Goal: Transaction & Acquisition: Purchase product/service

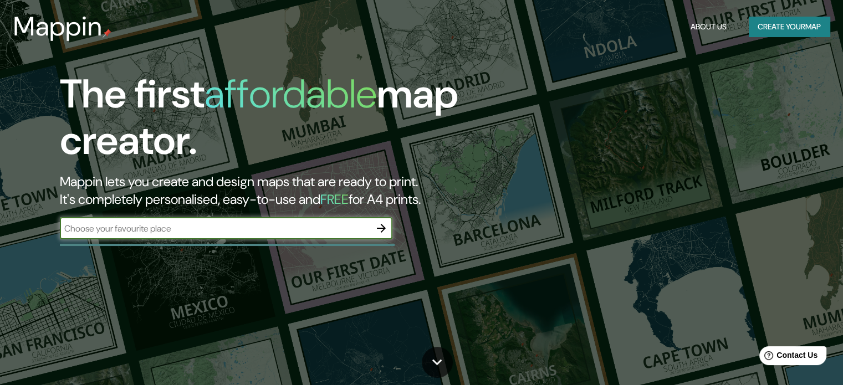
click at [298, 222] on input "text" at bounding box center [215, 228] width 310 height 13
type input "lomas de zamora, argentina"
click at [811, 28] on button "Create your map" at bounding box center [789, 27] width 81 height 21
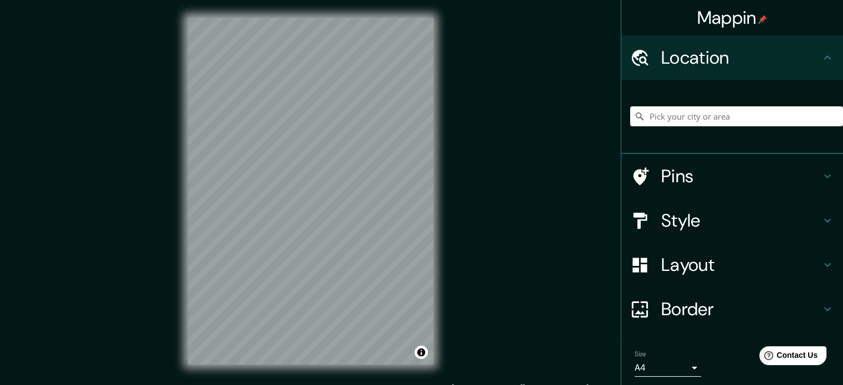
click at [684, 126] on div at bounding box center [736, 116] width 213 height 55
click at [687, 122] on input "Pick your city or area" at bounding box center [736, 116] width 213 height 20
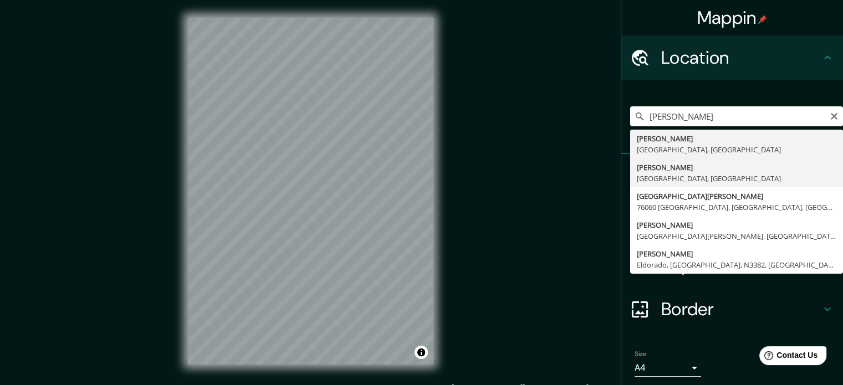
type input "Lomas De Zamora, 01250 Ciudad de México, México"
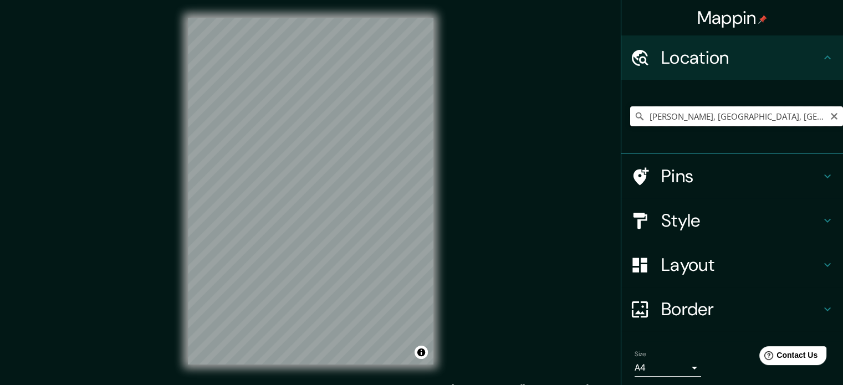
click at [714, 117] on input "Lomas De Zamora, 01250 Ciudad de México, México" at bounding box center [736, 116] width 213 height 20
click at [831, 114] on icon "Clear" at bounding box center [834, 116] width 7 height 7
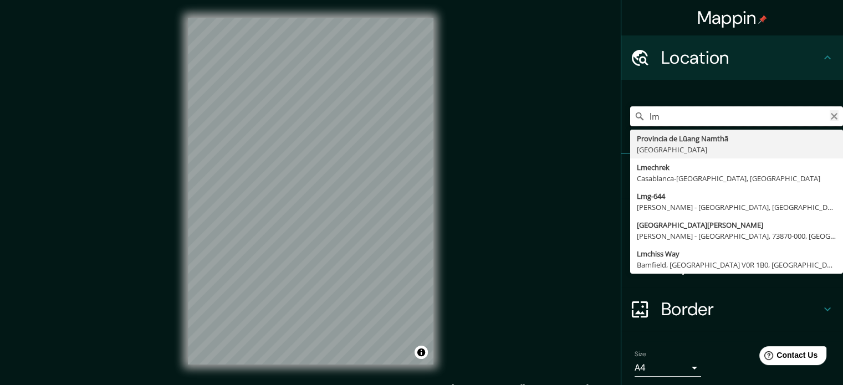
type input "l"
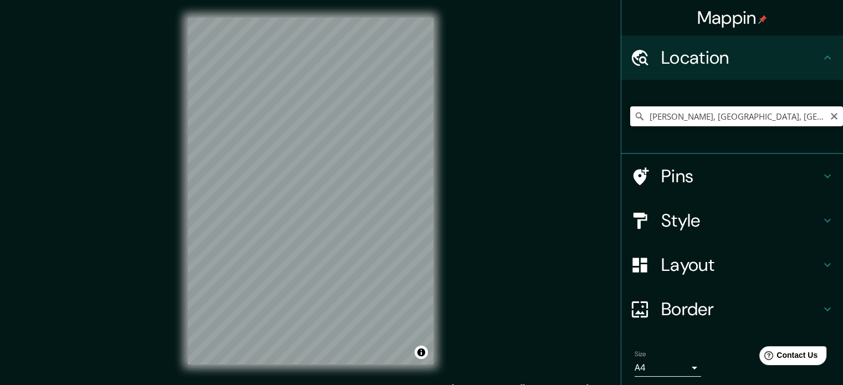
click at [687, 119] on input "Lomas de Zamora, Provincia de Buenos Aires, Argentina" at bounding box center [736, 116] width 213 height 20
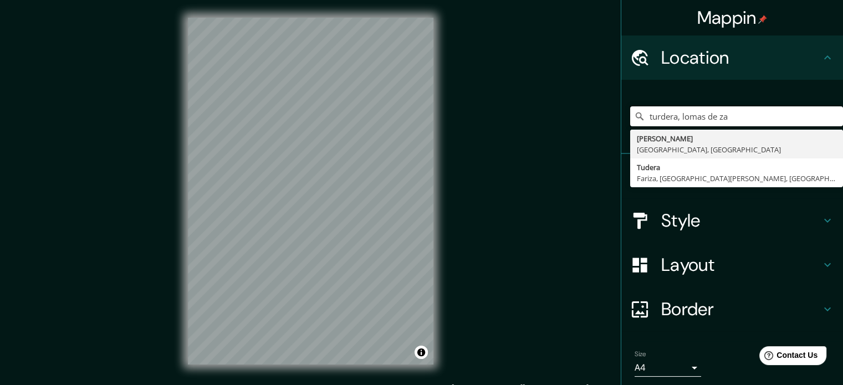
type input "turdera, lomas de za"
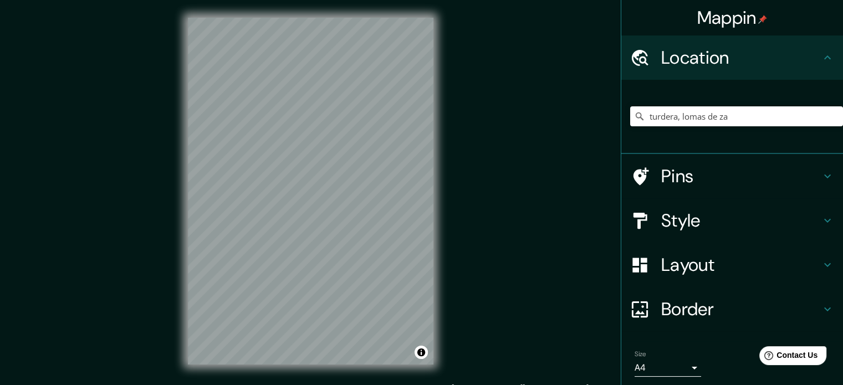
click at [554, 213] on div "Mappin Location turdera, lomas de za Lomas de Zamora Provincia de Buenos Aires,…" at bounding box center [421, 200] width 843 height 400
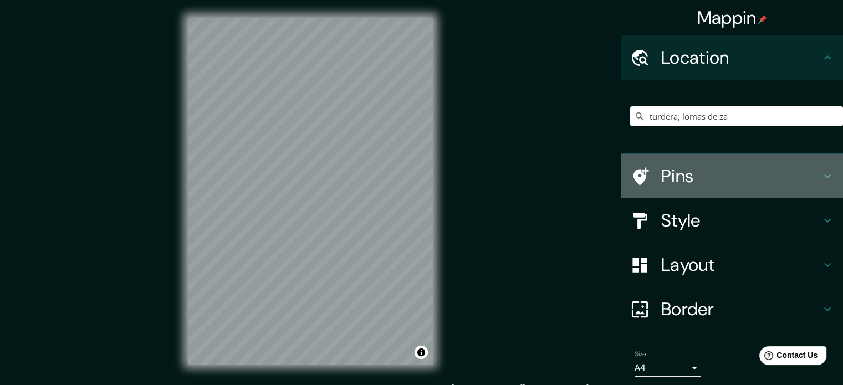
click at [709, 176] on h4 "Pins" at bounding box center [741, 176] width 160 height 22
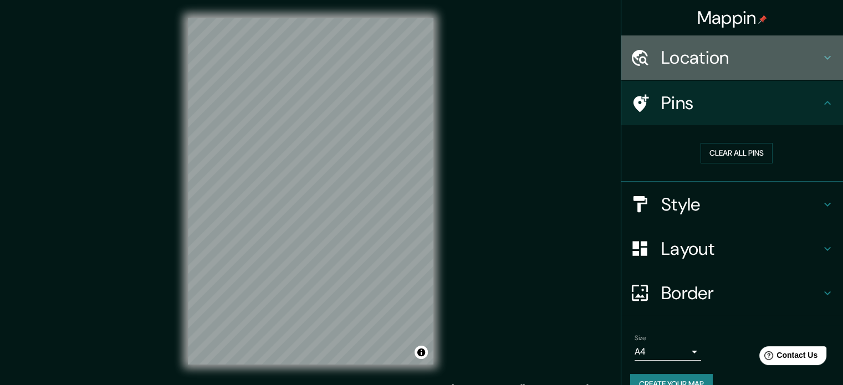
click at [727, 67] on h4 "Location" at bounding box center [741, 58] width 160 height 22
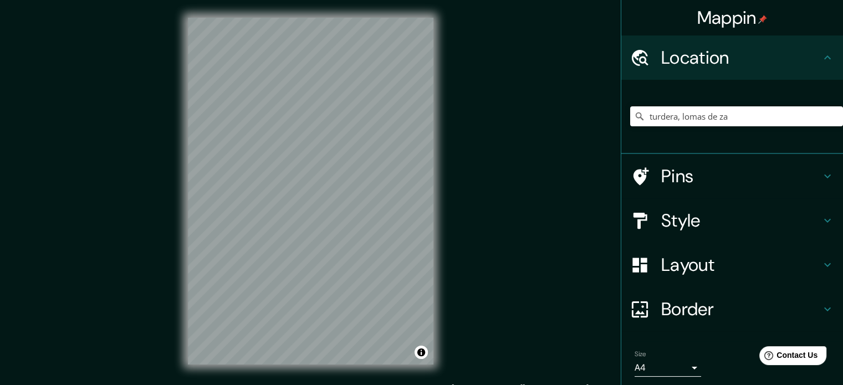
click at [731, 168] on h4 "Pins" at bounding box center [741, 176] width 160 height 22
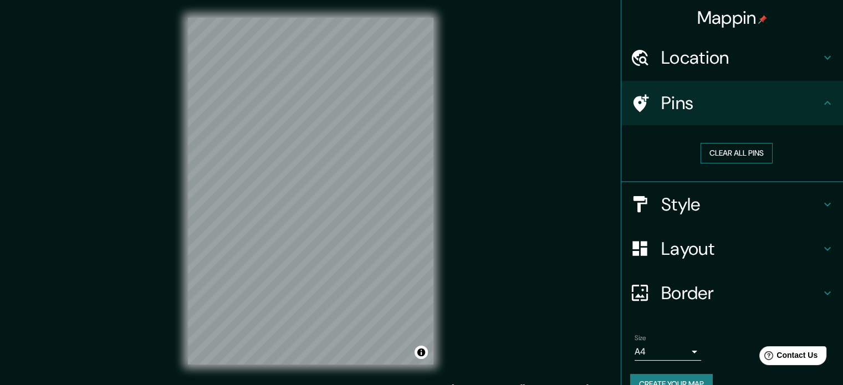
click at [728, 150] on button "Clear all pins" at bounding box center [737, 153] width 72 height 21
click at [691, 207] on h4 "Style" at bounding box center [741, 204] width 160 height 22
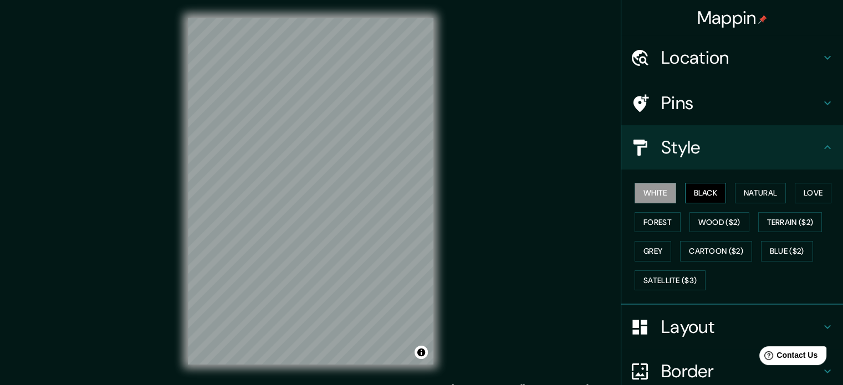
click at [697, 192] on button "Black" at bounding box center [706, 193] width 42 height 21
click at [647, 192] on button "White" at bounding box center [656, 193] width 42 height 21
drag, startPoint x: 712, startPoint y: 190, endPoint x: 755, endPoint y: 192, distance: 43.8
click at [711, 190] on button "Black" at bounding box center [706, 193] width 42 height 21
click at [755, 192] on button "Natural" at bounding box center [760, 193] width 51 height 21
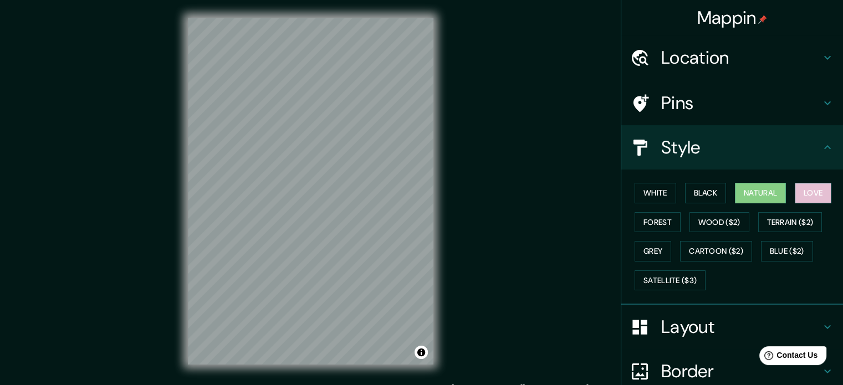
click at [818, 191] on button "Love" at bounding box center [813, 193] width 37 height 21
click at [649, 221] on button "Forest" at bounding box center [658, 222] width 46 height 21
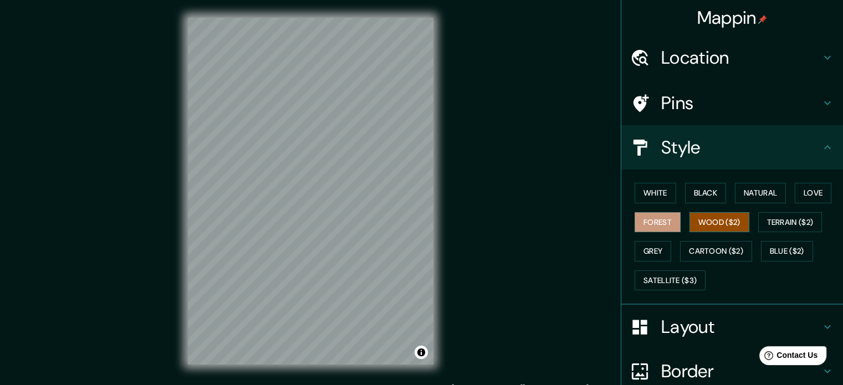
click at [705, 217] on button "Wood ($2)" at bounding box center [719, 222] width 60 height 21
click at [767, 226] on button "Terrain ($2)" at bounding box center [790, 222] width 64 height 21
click at [719, 224] on button "Wood ($2)" at bounding box center [719, 222] width 60 height 21
click at [780, 221] on button "Terrain ($2)" at bounding box center [790, 222] width 64 height 21
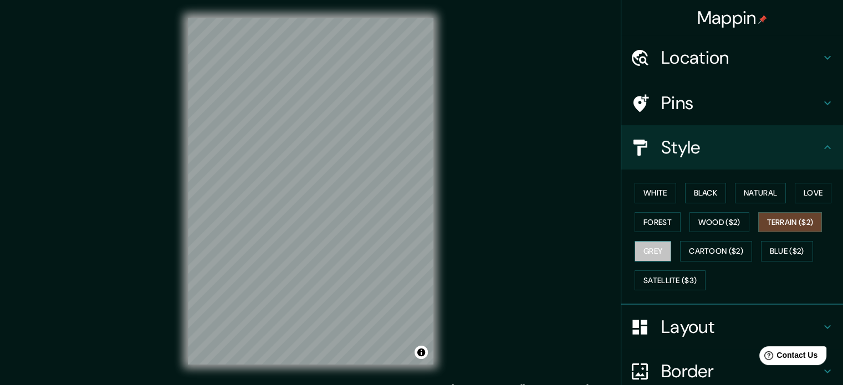
click at [638, 253] on button "Grey" at bounding box center [653, 251] width 37 height 21
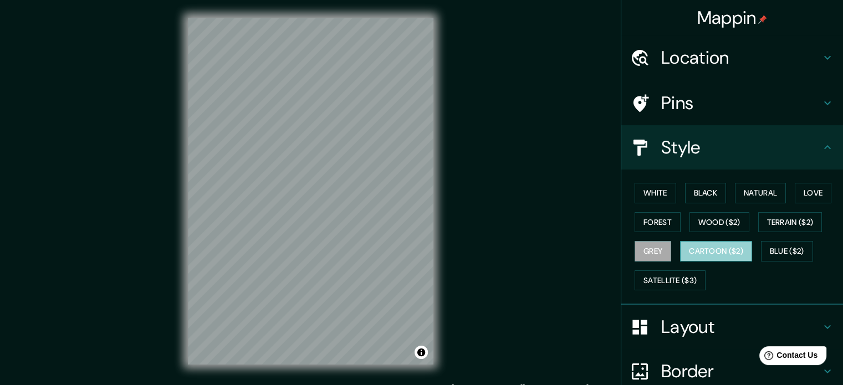
click at [696, 253] on button "Cartoon ($2)" at bounding box center [716, 251] width 72 height 21
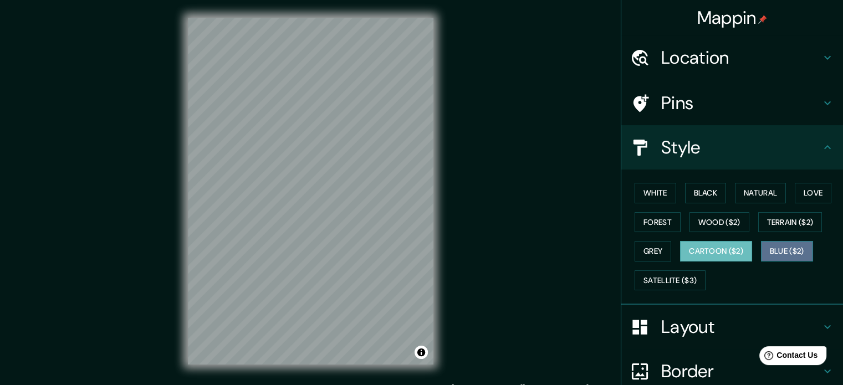
click at [782, 254] on button "Blue ($2)" at bounding box center [787, 251] width 52 height 21
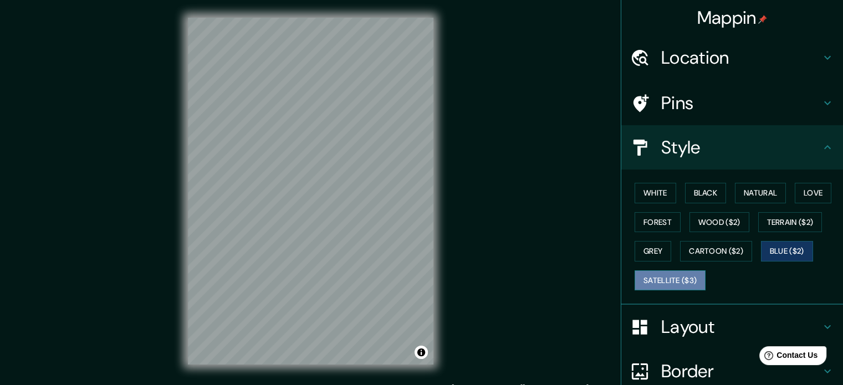
click at [674, 274] on button "Satellite ($3)" at bounding box center [670, 280] width 71 height 21
click at [763, 247] on button "Blue ($2)" at bounding box center [787, 251] width 52 height 21
click at [645, 227] on button "Forest" at bounding box center [658, 222] width 46 height 21
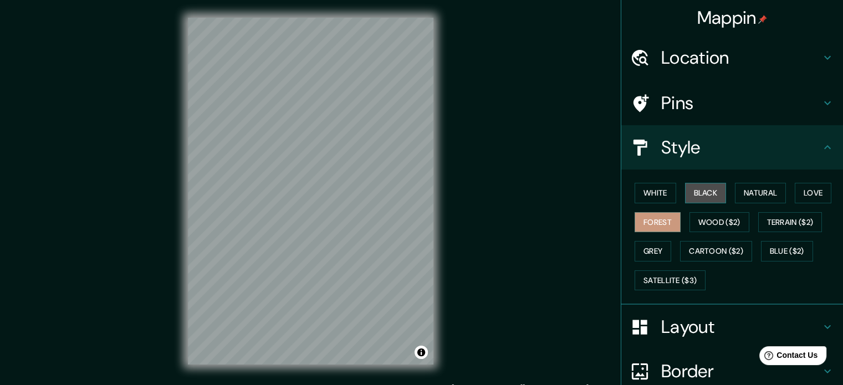
click at [686, 188] on button "Black" at bounding box center [706, 193] width 42 height 21
click at [658, 190] on button "White" at bounding box center [656, 193] width 42 height 21
click at [687, 190] on button "Black" at bounding box center [706, 193] width 42 height 21
click at [652, 192] on button "White" at bounding box center [656, 193] width 42 height 21
click at [651, 221] on button "Forest" at bounding box center [658, 222] width 46 height 21
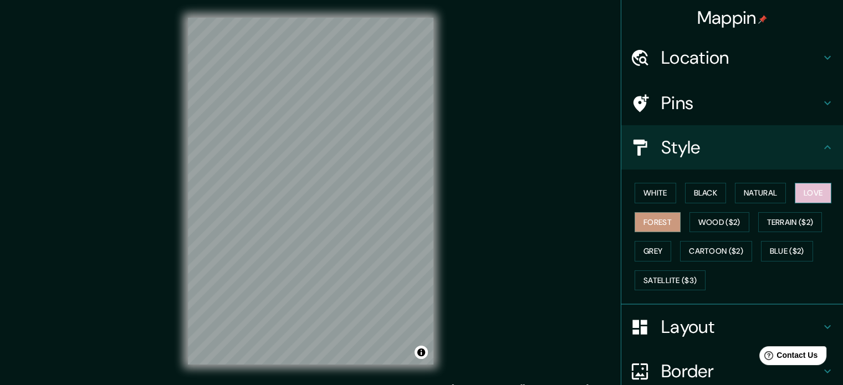
click at [812, 190] on button "Love" at bounding box center [813, 193] width 37 height 21
click at [758, 189] on button "Natural" at bounding box center [760, 193] width 51 height 21
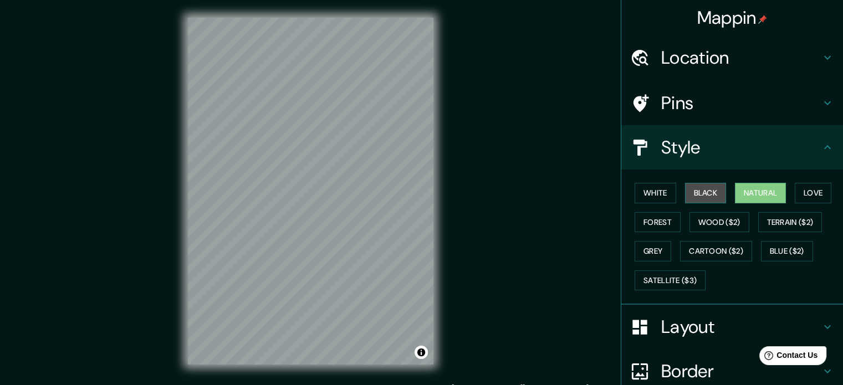
click at [692, 185] on button "Black" at bounding box center [706, 193] width 42 height 21
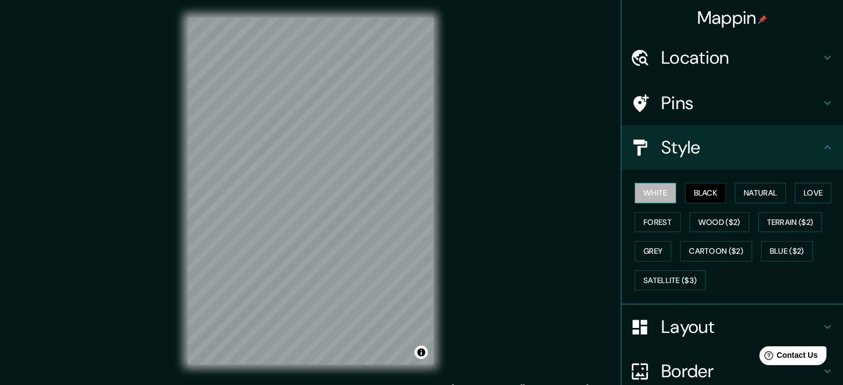
click at [639, 197] on button "White" at bounding box center [656, 193] width 42 height 21
click at [697, 195] on button "Black" at bounding box center [706, 193] width 42 height 21
click at [710, 162] on div "Style" at bounding box center [732, 147] width 222 height 44
click at [717, 335] on h4 "Layout" at bounding box center [741, 327] width 160 height 22
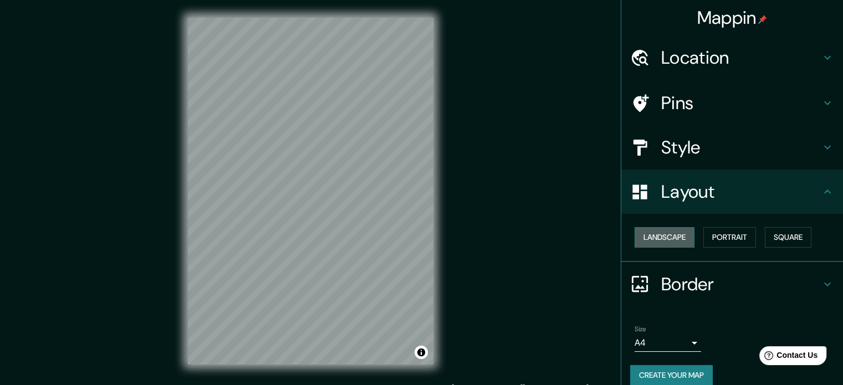
click at [658, 240] on button "Landscape" at bounding box center [665, 237] width 60 height 21
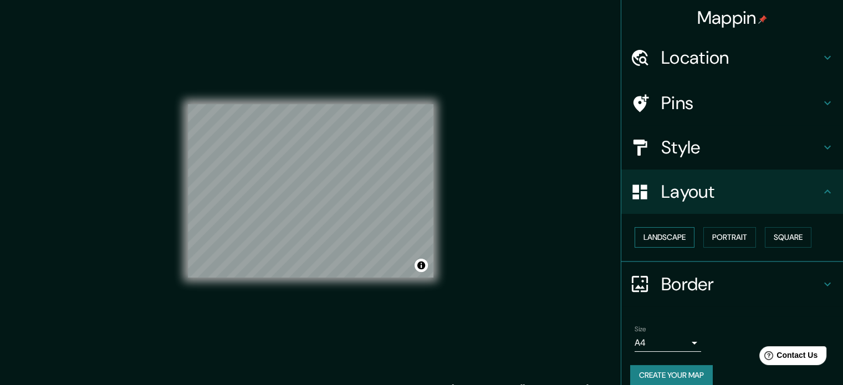
click at [658, 240] on button "Landscape" at bounding box center [665, 237] width 60 height 21
click at [668, 237] on button "Landscape" at bounding box center [665, 237] width 60 height 21
click at [716, 235] on button "Portrait" at bounding box center [729, 237] width 53 height 21
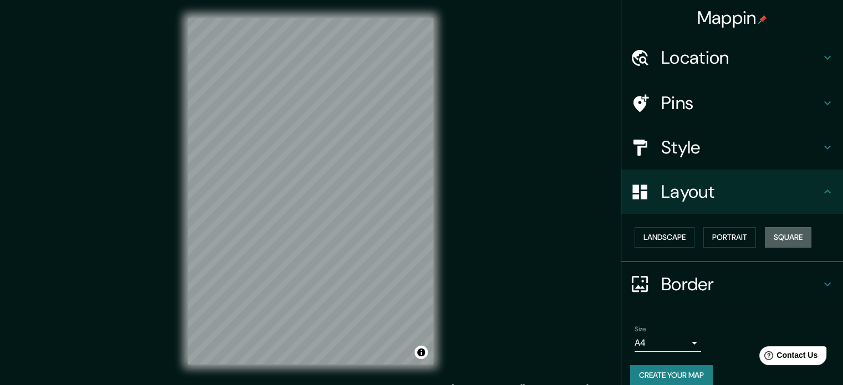
click at [789, 234] on button "Square" at bounding box center [788, 237] width 47 height 21
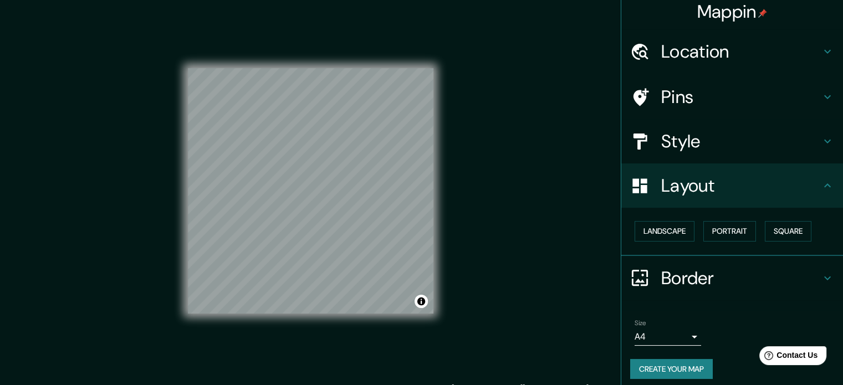
scroll to position [12, 0]
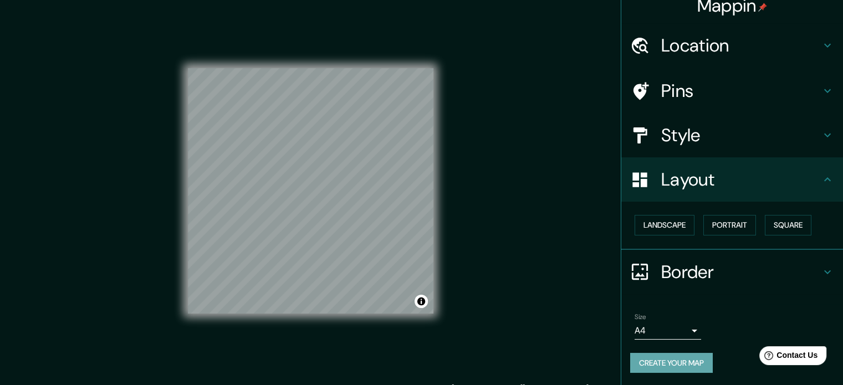
click at [681, 365] on button "Create your map" at bounding box center [671, 363] width 83 height 21
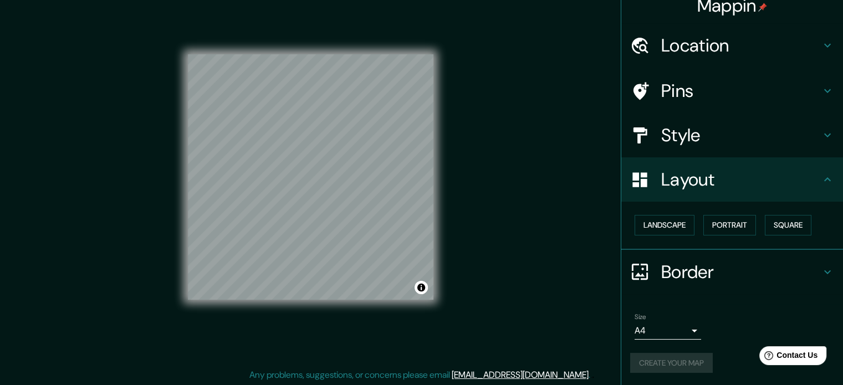
scroll to position [14, 0]
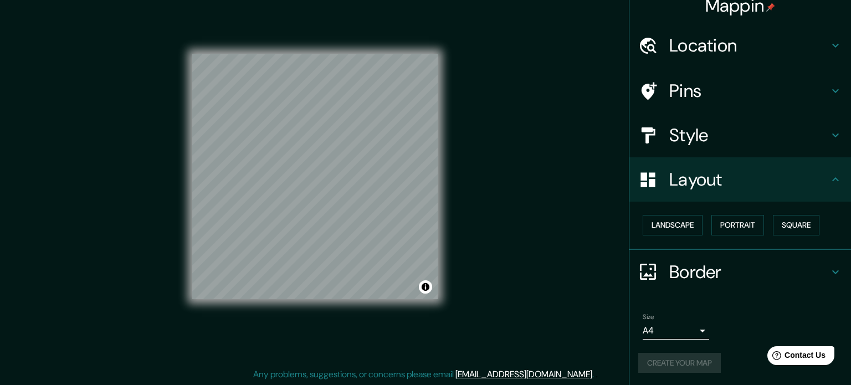
click at [683, 332] on body "Mappin Location turdera, lomas de za Lomas de Zamora Provincia de Buenos Aires,…" at bounding box center [425, 178] width 851 height 385
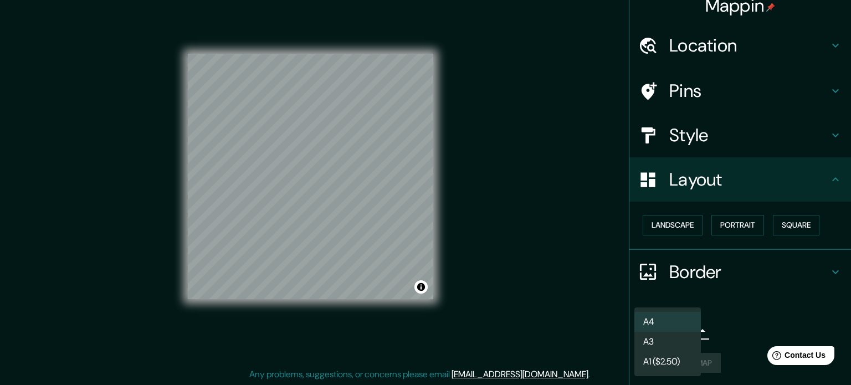
click at [682, 321] on li "A4" at bounding box center [668, 322] width 67 height 20
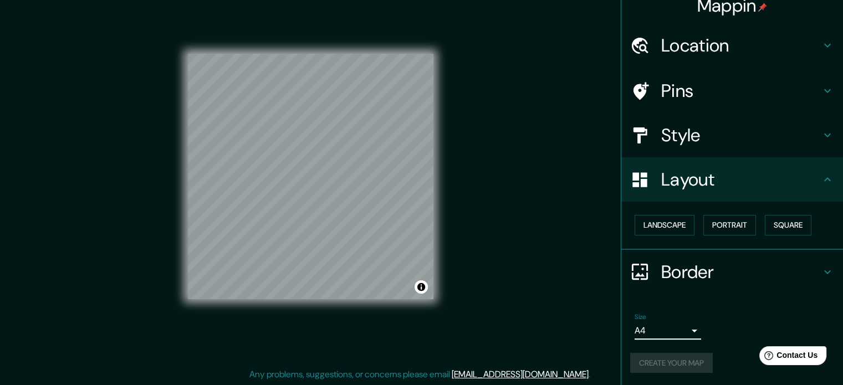
click at [685, 362] on div "Create your map" at bounding box center [732, 363] width 204 height 21
click at [705, 274] on h4 "Border" at bounding box center [741, 272] width 160 height 22
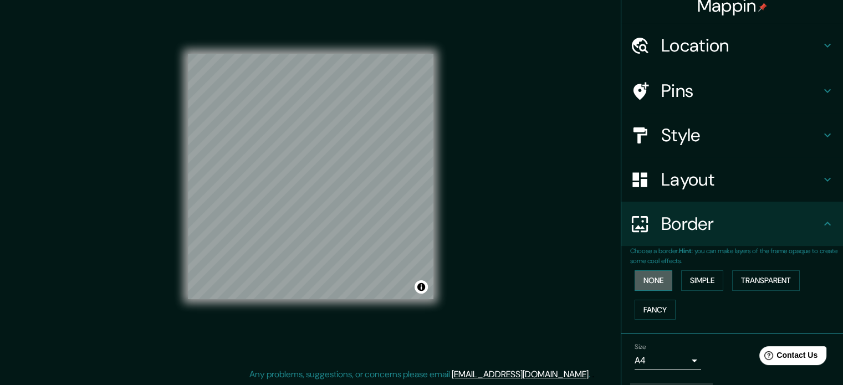
click at [650, 283] on button "None" at bounding box center [654, 280] width 38 height 21
click at [687, 280] on button "Simple" at bounding box center [702, 280] width 42 height 21
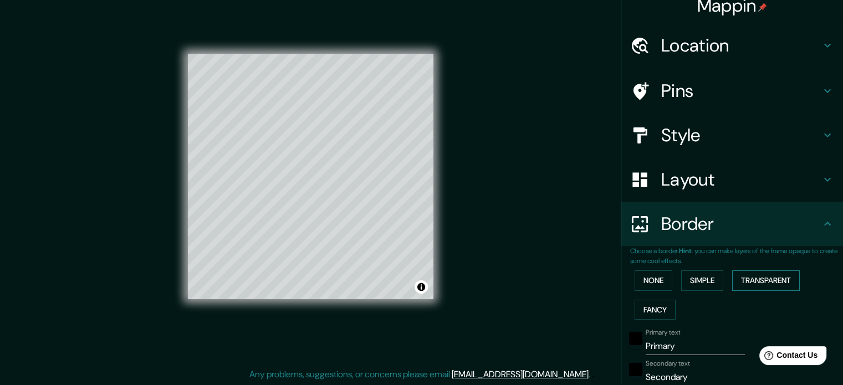
click at [759, 279] on button "Transparent" at bounding box center [766, 280] width 68 height 21
click at [661, 312] on button "Fancy" at bounding box center [655, 310] width 41 height 21
click at [658, 287] on button "None" at bounding box center [654, 280] width 38 height 21
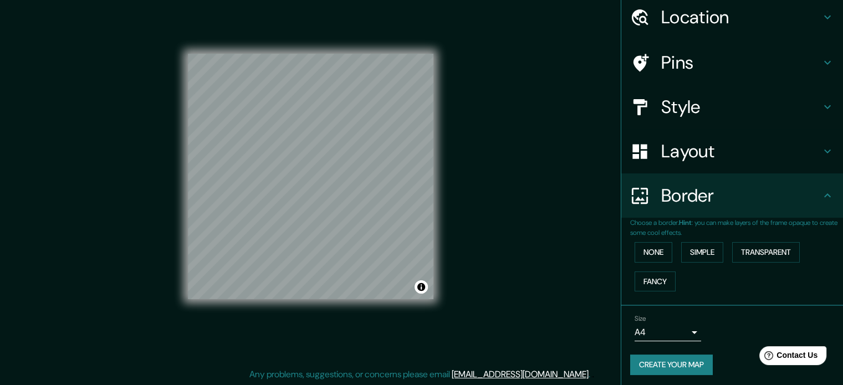
scroll to position [42, 0]
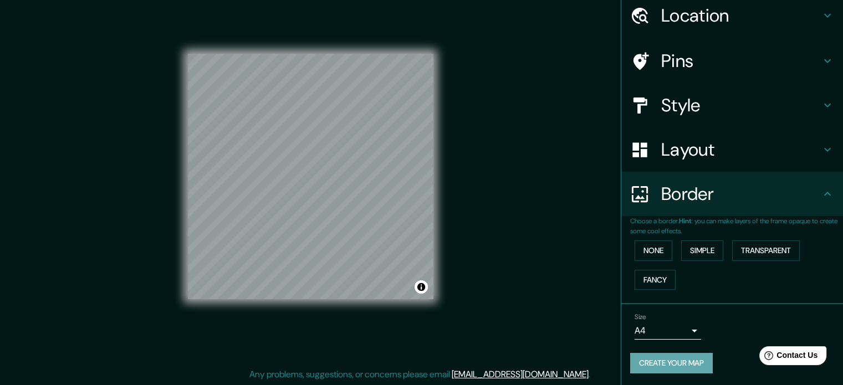
click at [697, 363] on button "Create your map" at bounding box center [671, 363] width 83 height 21
click at [708, 193] on h4 "Border" at bounding box center [741, 194] width 160 height 22
click at [822, 192] on icon at bounding box center [827, 193] width 13 height 13
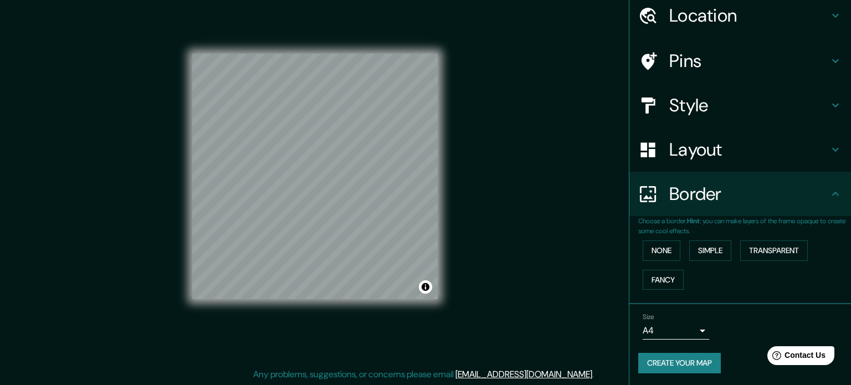
click at [692, 329] on body "Mappin Location turdera, lomas de za Lomas de Zamora Provincia de Buenos Aires,…" at bounding box center [425, 178] width 851 height 385
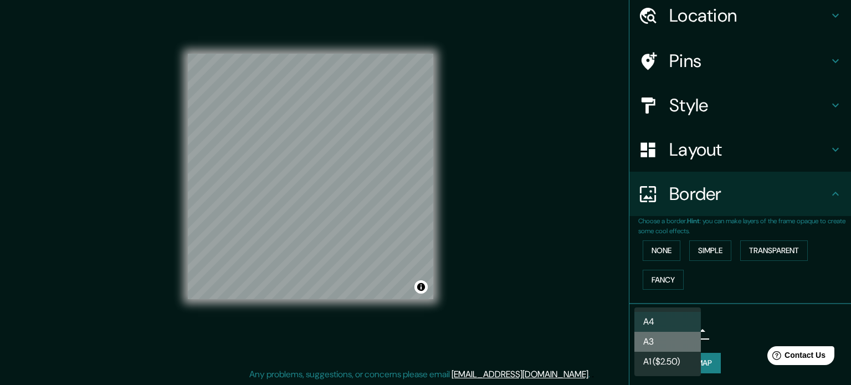
click at [676, 343] on li "A3" at bounding box center [668, 342] width 67 height 20
type input "a4"
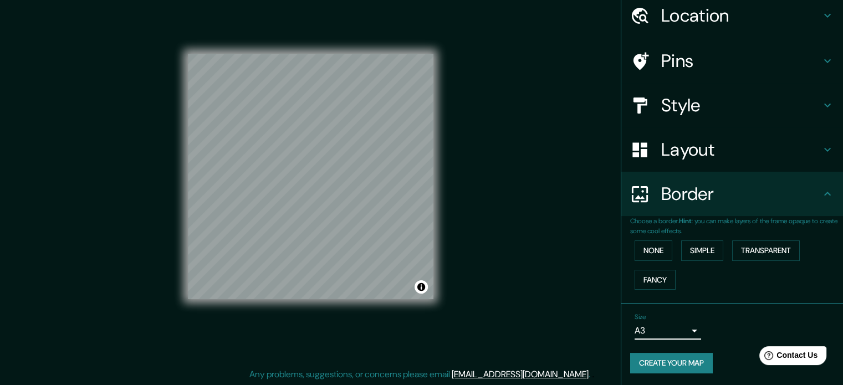
click at [683, 359] on button "Create your map" at bounding box center [671, 363] width 83 height 21
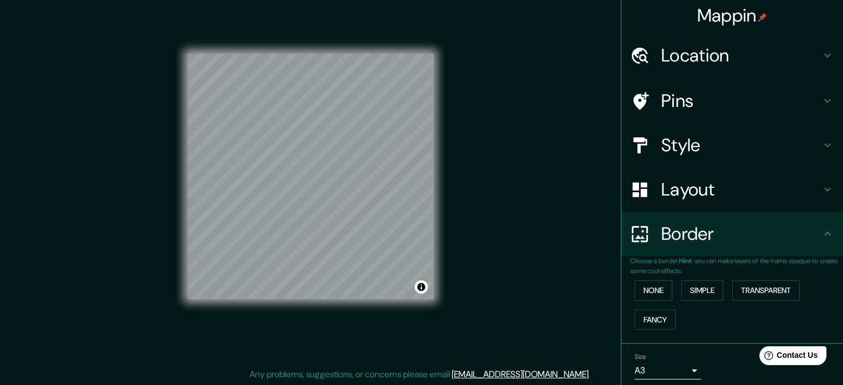
scroll to position [0, 0]
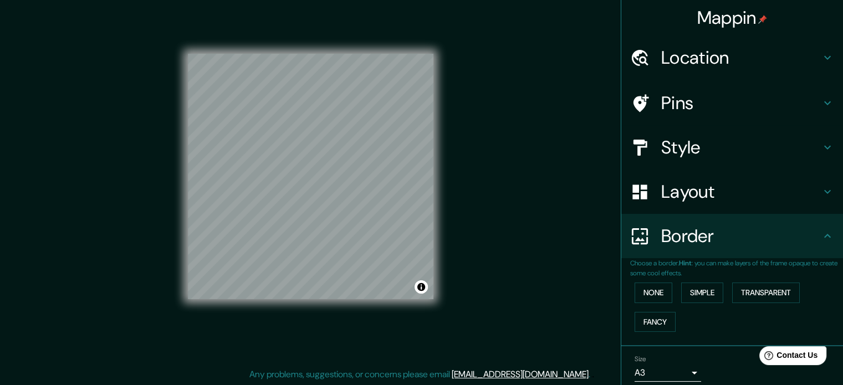
click at [745, 16] on h4 "Mappin" at bounding box center [732, 18] width 70 height 22
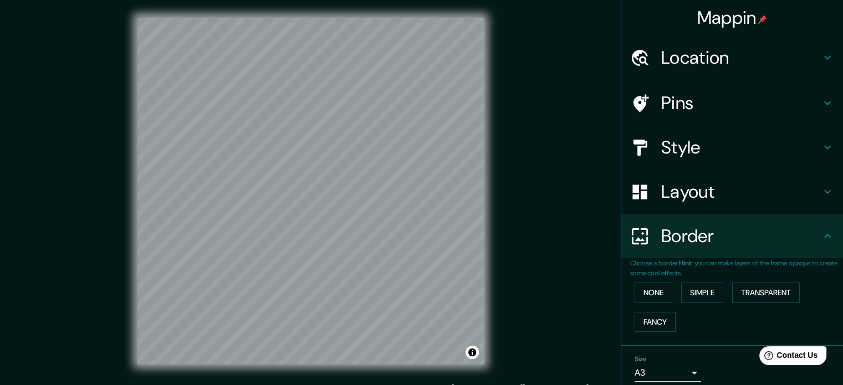
click at [693, 54] on h4 "Location" at bounding box center [741, 58] width 160 height 22
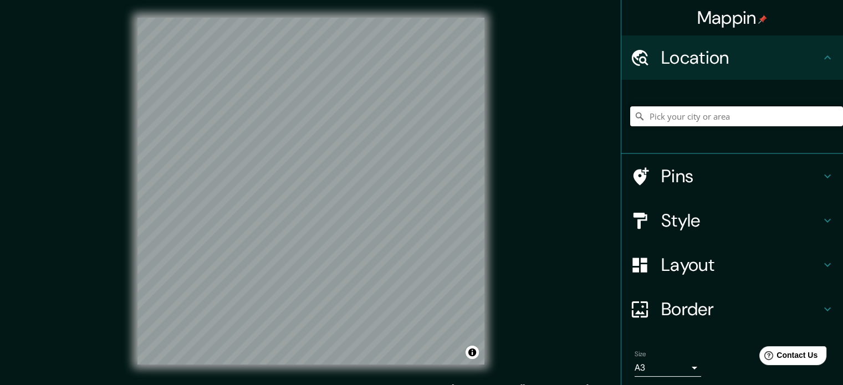
click at [689, 119] on input "Pick your city or area" at bounding box center [736, 116] width 213 height 20
click at [689, 119] on input "lomas de" at bounding box center [736, 116] width 213 height 20
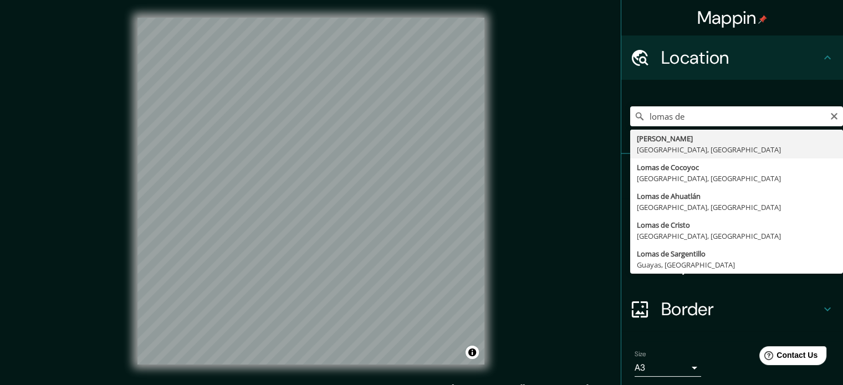
type input "Lomas de Zamora, Provincia de Buenos Aires, Argentina"
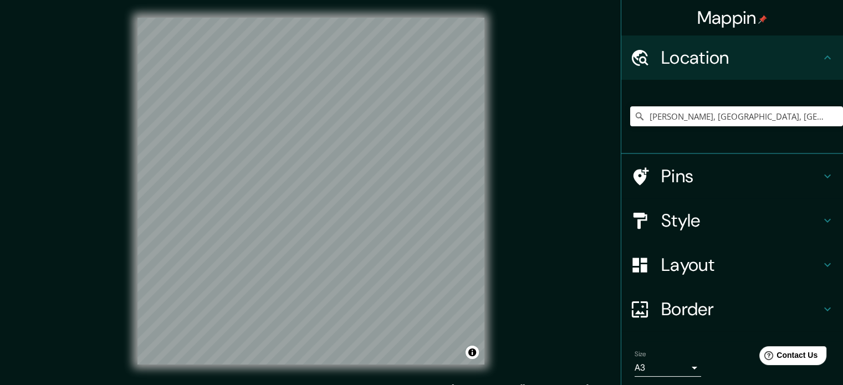
click at [708, 229] on h4 "Style" at bounding box center [741, 220] width 160 height 22
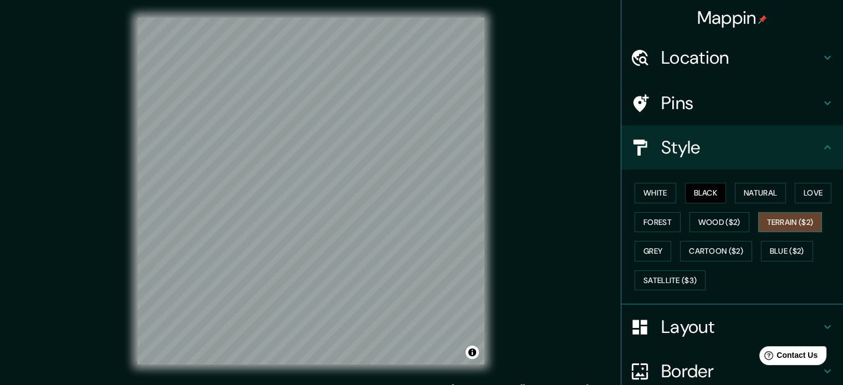
click at [758, 221] on button "Terrain ($2)" at bounding box center [790, 222] width 64 height 21
click at [737, 220] on button "Wood ($2)" at bounding box center [719, 222] width 60 height 21
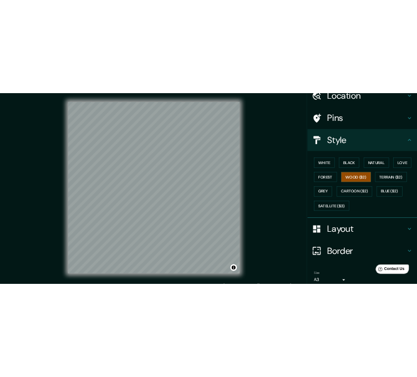
scroll to position [55, 0]
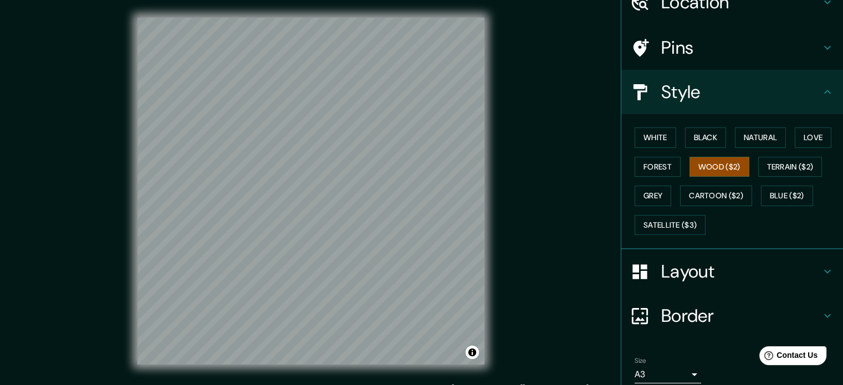
click at [696, 138] on button "Black" at bounding box center [706, 137] width 42 height 21
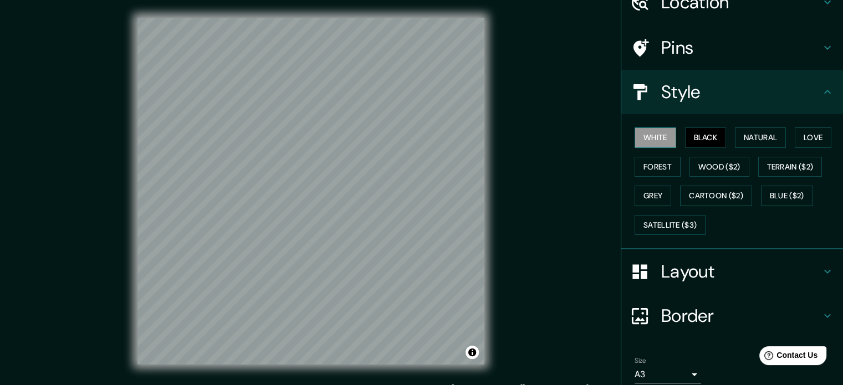
click at [661, 135] on button "White" at bounding box center [656, 137] width 42 height 21
click at [777, 166] on button "Terrain ($2)" at bounding box center [790, 167] width 64 height 21
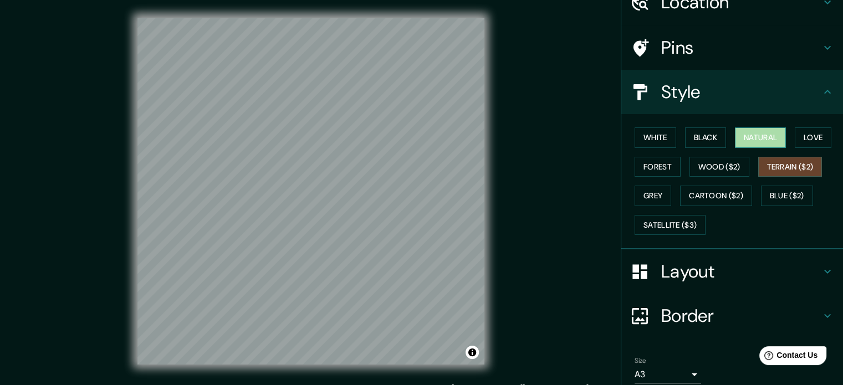
click at [741, 129] on button "Natural" at bounding box center [760, 137] width 51 height 21
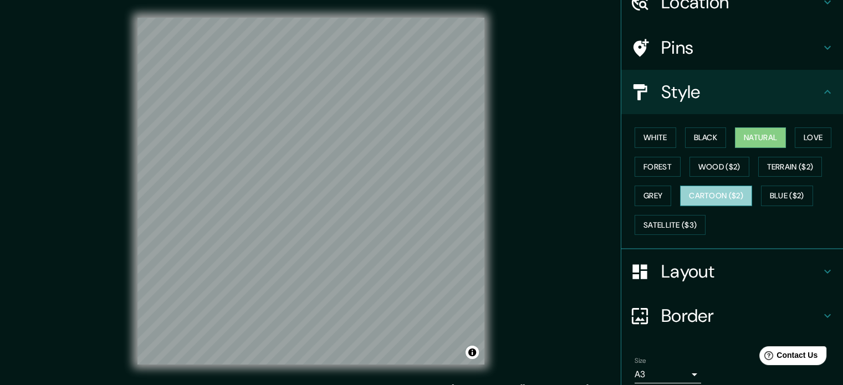
click at [725, 193] on button "Cartoon ($2)" at bounding box center [716, 196] width 72 height 21
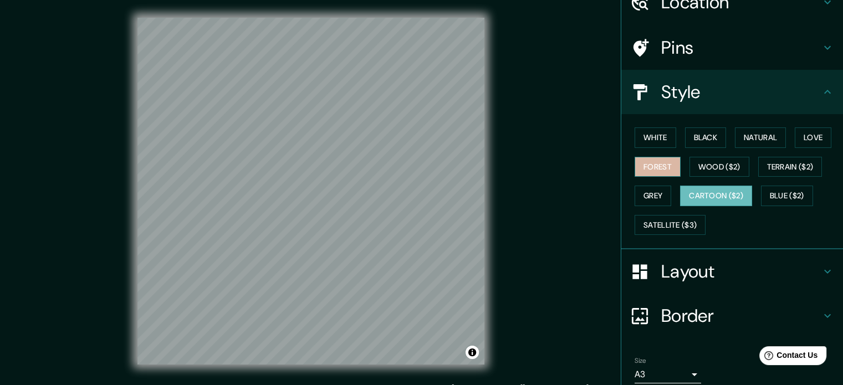
click at [653, 166] on button "Forest" at bounding box center [658, 167] width 46 height 21
click at [702, 183] on div "White Black Natural Love Forest Wood ($2) Terrain ($2) Grey Cartoon ($2) Blue (…" at bounding box center [736, 181] width 213 height 116
click at [706, 195] on button "Cartoon ($2)" at bounding box center [716, 196] width 72 height 21
click at [659, 137] on button "White" at bounding box center [656, 137] width 42 height 21
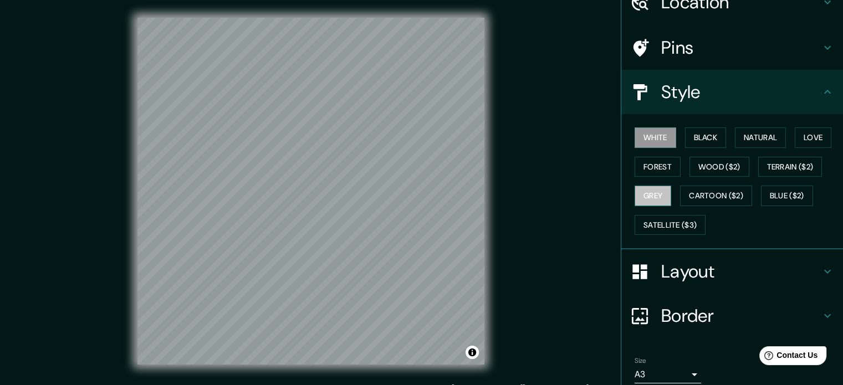
click at [652, 196] on button "Grey" at bounding box center [653, 196] width 37 height 21
click at [642, 134] on button "White" at bounding box center [656, 137] width 42 height 21
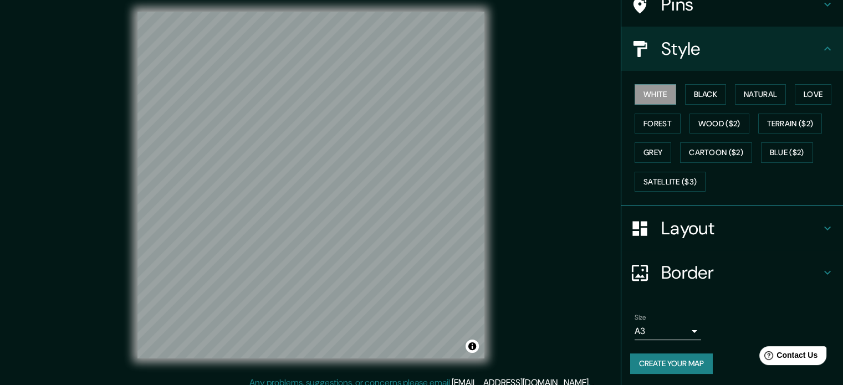
scroll to position [14, 0]
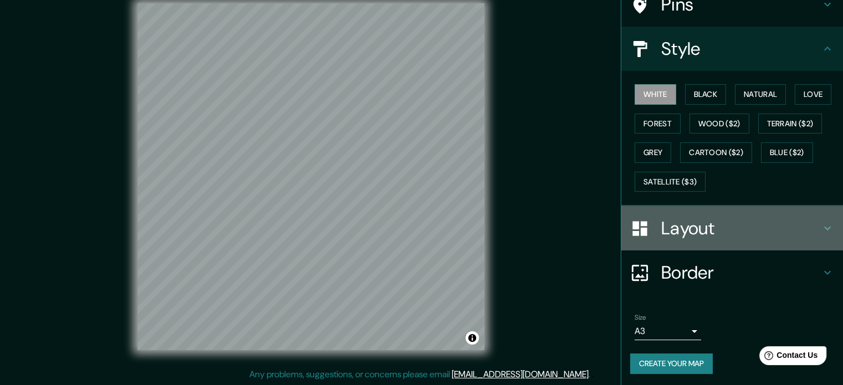
click at [719, 229] on h4 "Layout" at bounding box center [741, 228] width 160 height 22
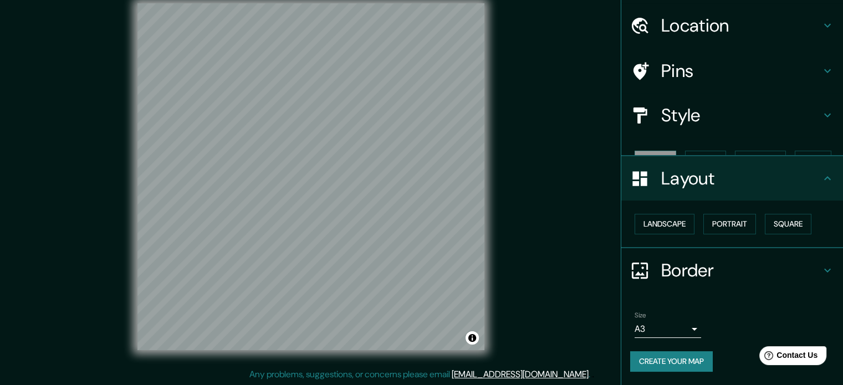
scroll to position [12, 0]
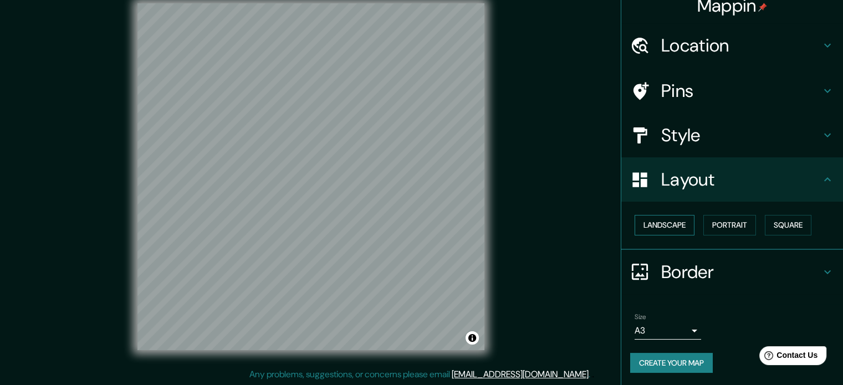
click at [666, 223] on button "Landscape" at bounding box center [665, 225] width 60 height 21
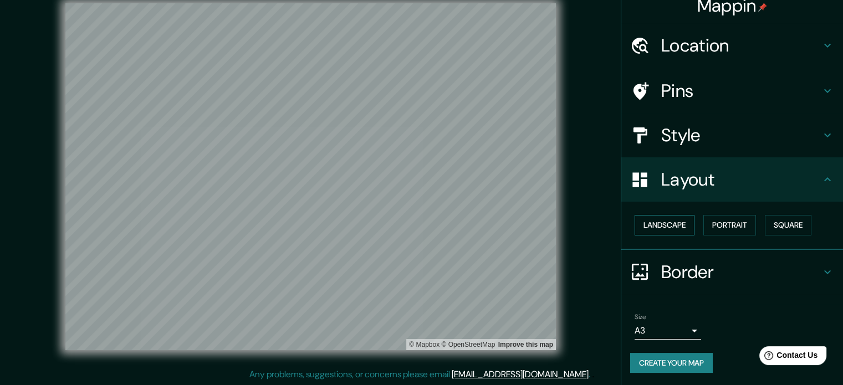
click at [666, 223] on button "Landscape" at bounding box center [665, 225] width 60 height 21
click at [716, 225] on button "Portrait" at bounding box center [729, 225] width 53 height 21
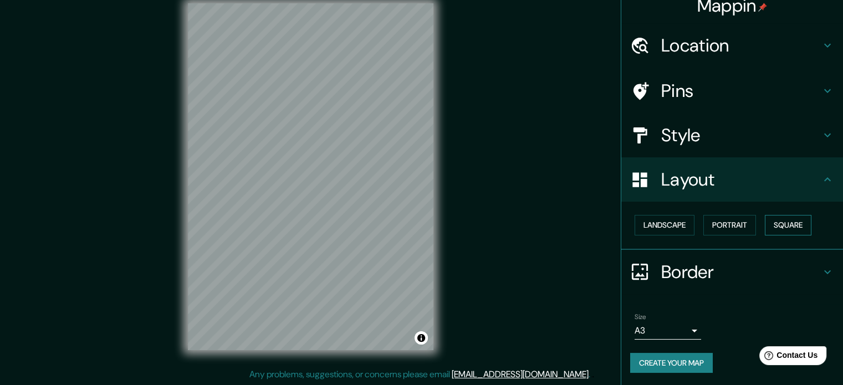
click at [798, 226] on button "Square" at bounding box center [788, 225] width 47 height 21
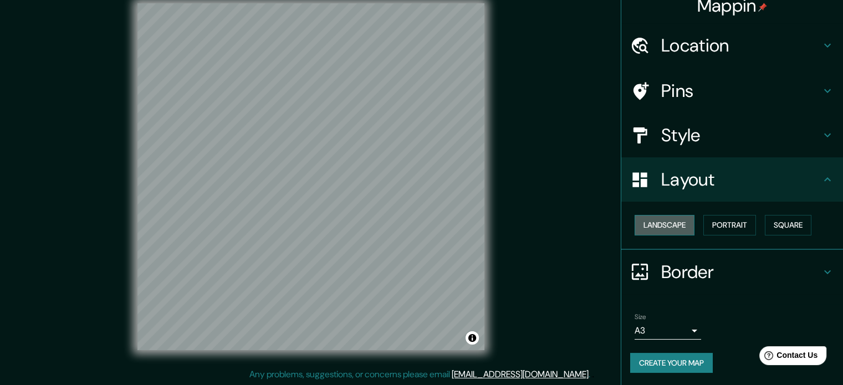
click at [654, 224] on button "Landscape" at bounding box center [665, 225] width 60 height 21
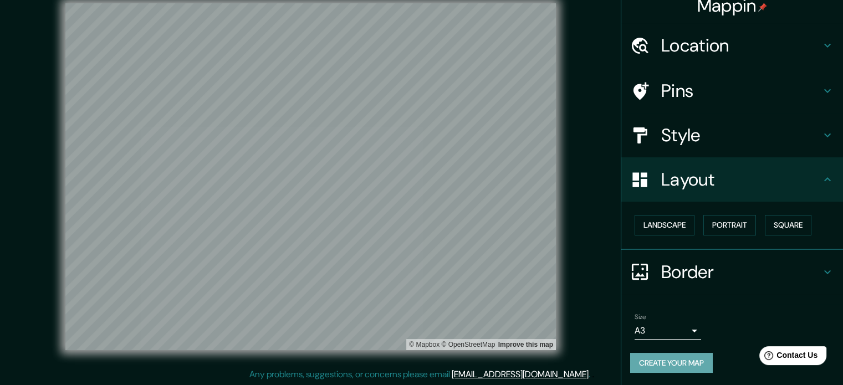
click at [704, 365] on button "Create your map" at bounding box center [671, 363] width 83 height 21
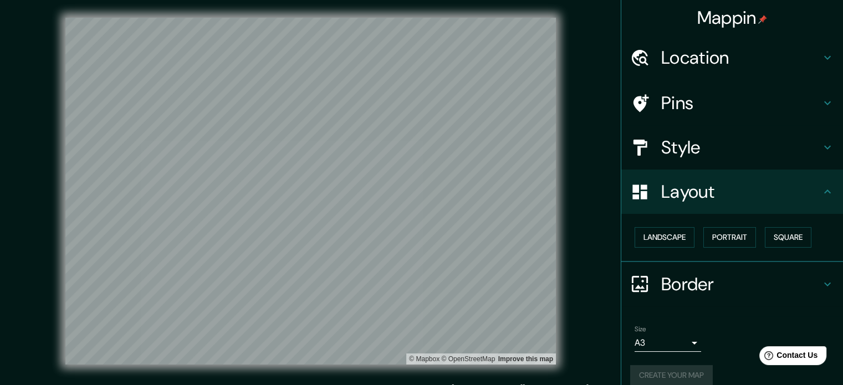
scroll to position [0, 0]
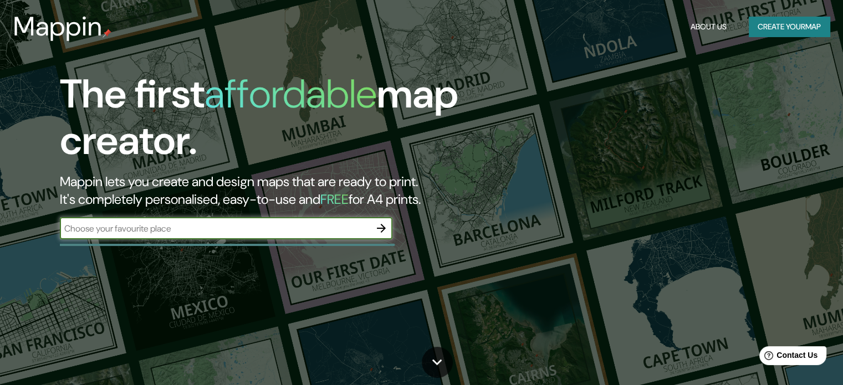
click at [779, 29] on button "Create your map" at bounding box center [789, 27] width 81 height 21
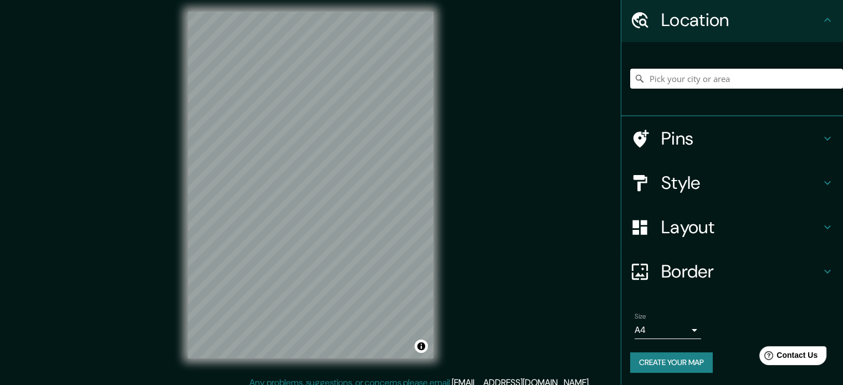
scroll to position [14, 0]
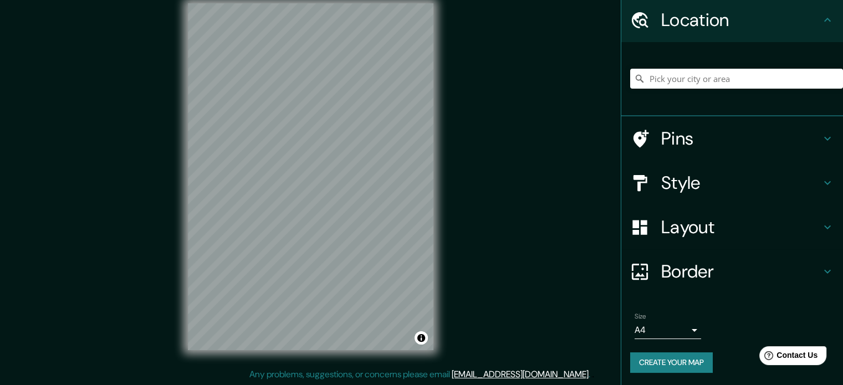
click at [688, 363] on button "Create your map" at bounding box center [671, 362] width 83 height 21
click at [708, 274] on h4 "Border" at bounding box center [741, 271] width 160 height 22
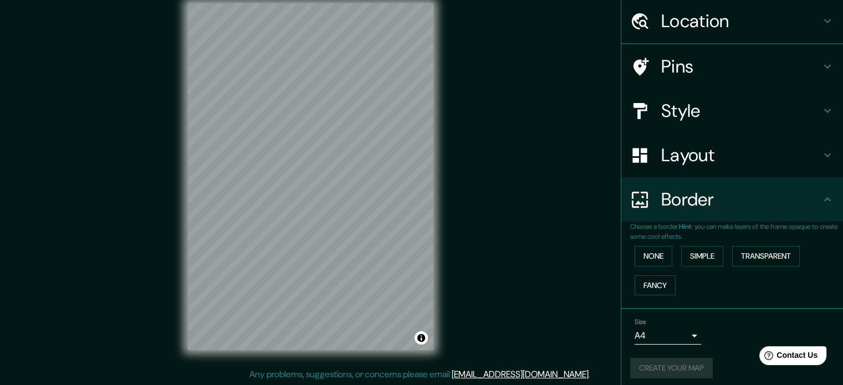
scroll to position [38, 0]
click at [636, 287] on button "Fancy" at bounding box center [655, 284] width 41 height 21
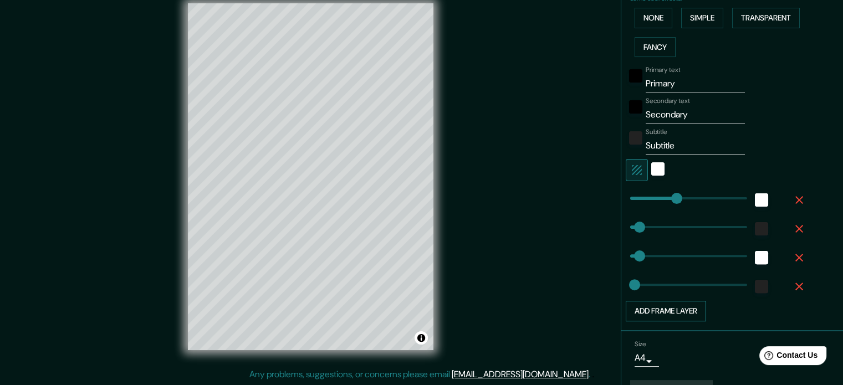
scroll to position [301, 0]
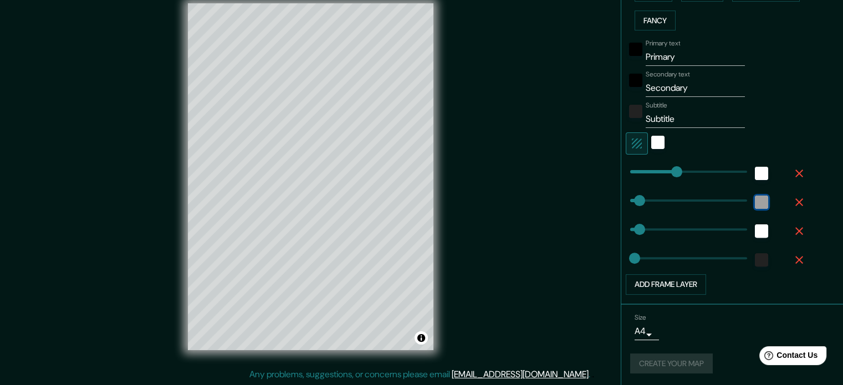
click at [755, 200] on div "color-222222" at bounding box center [761, 202] width 13 height 13
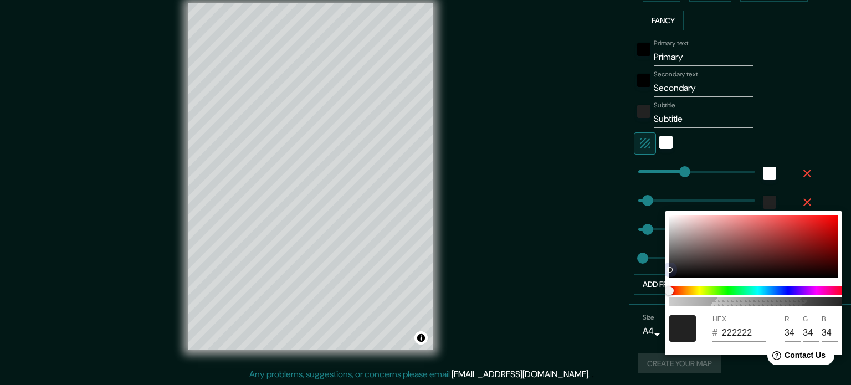
type input "177"
type input "35"
type input "18"
type input "881D1D"
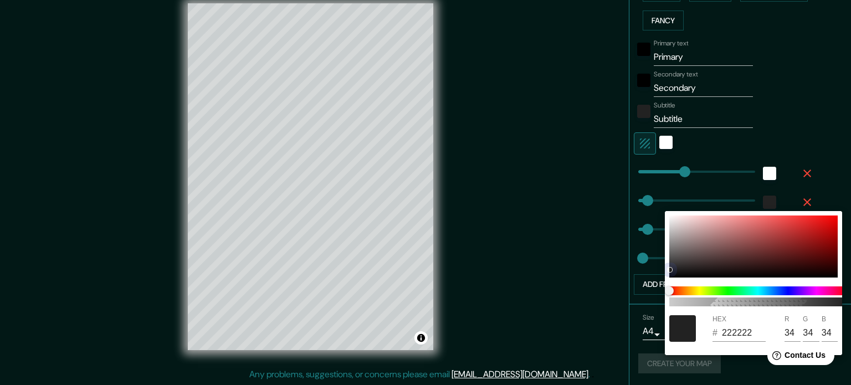
type input "136"
type input "29"
drag, startPoint x: 758, startPoint y: 253, endPoint x: 803, endPoint y: 223, distance: 53.6
click at [807, 234] on div at bounding box center [753, 247] width 168 height 62
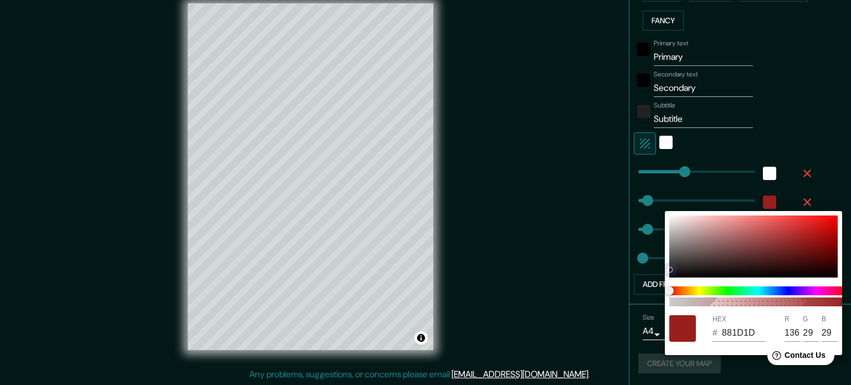
type input "177"
type input "35"
type input "18"
type input "B02020"
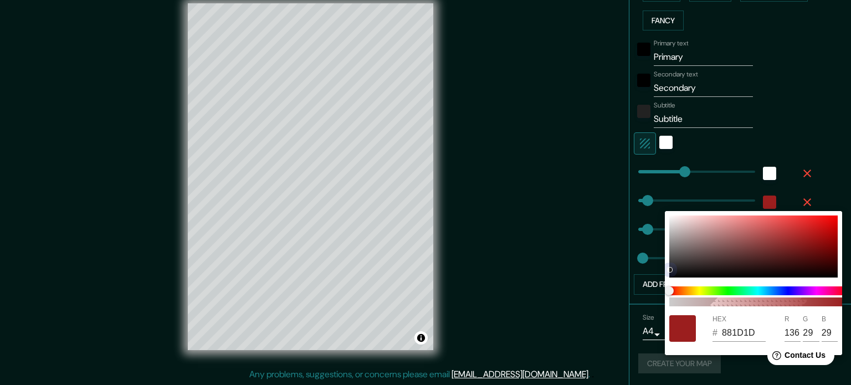
type input "176"
type input "32"
click at [687, 185] on div at bounding box center [425, 192] width 851 height 385
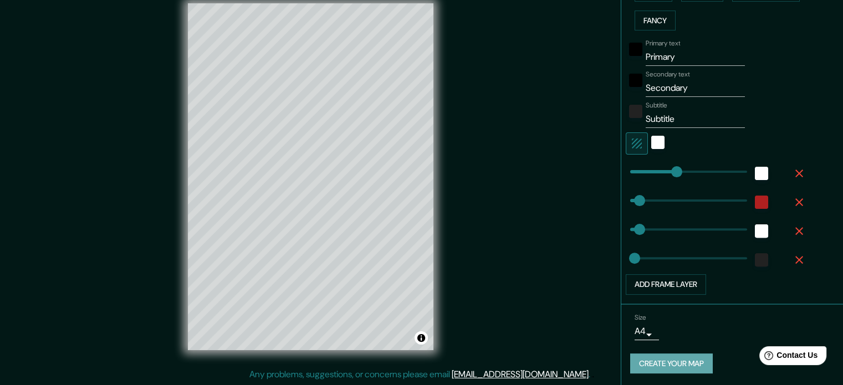
click at [663, 362] on button "Create your map" at bounding box center [671, 364] width 83 height 21
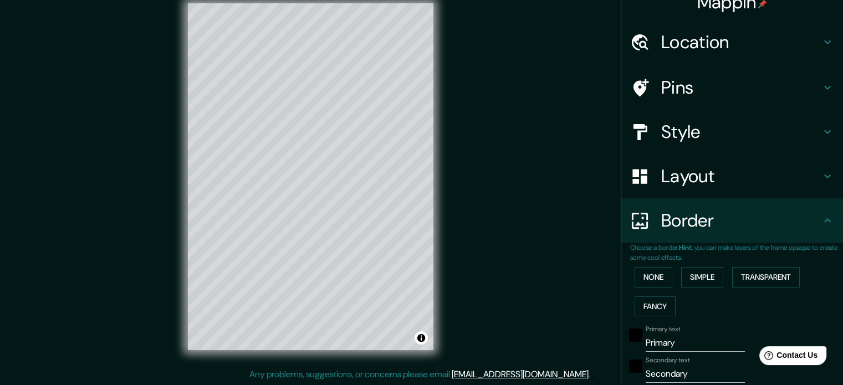
scroll to position [0, 0]
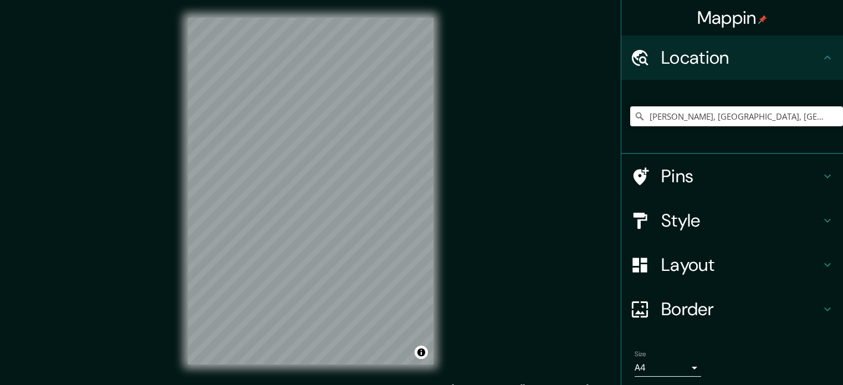
click at [720, 110] on input "[PERSON_NAME], [GEOGRAPHIC_DATA], [GEOGRAPHIC_DATA]" at bounding box center [736, 116] width 213 height 20
click at [720, 110] on input "Lomas de Zamora, Provincia de Buenos Aires, Argentina" at bounding box center [736, 116] width 213 height 20
type input "Buenos Aires, Argentina"
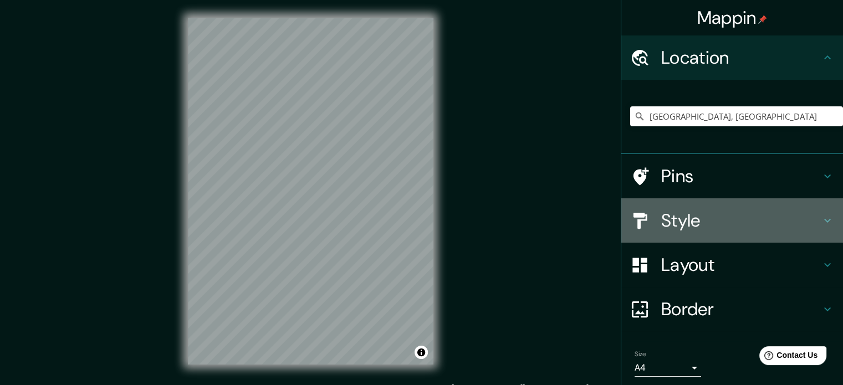
click at [700, 232] on div "Style" at bounding box center [732, 220] width 222 height 44
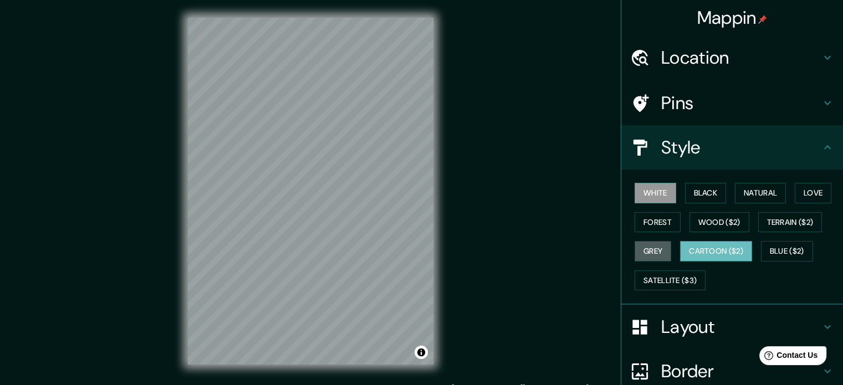
drag, startPoint x: 646, startPoint y: 248, endPoint x: 688, endPoint y: 247, distance: 42.1
click at [646, 248] on button "Grey" at bounding box center [653, 251] width 37 height 21
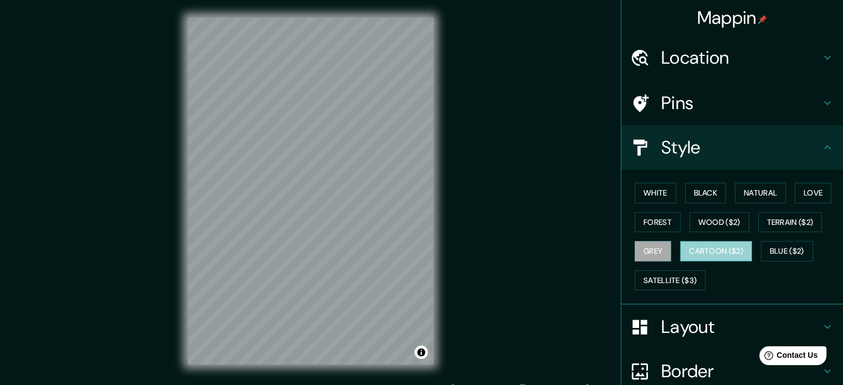
click at [706, 247] on button "Cartoon ($2)" at bounding box center [716, 251] width 72 height 21
click at [690, 190] on button "Black" at bounding box center [706, 193] width 42 height 21
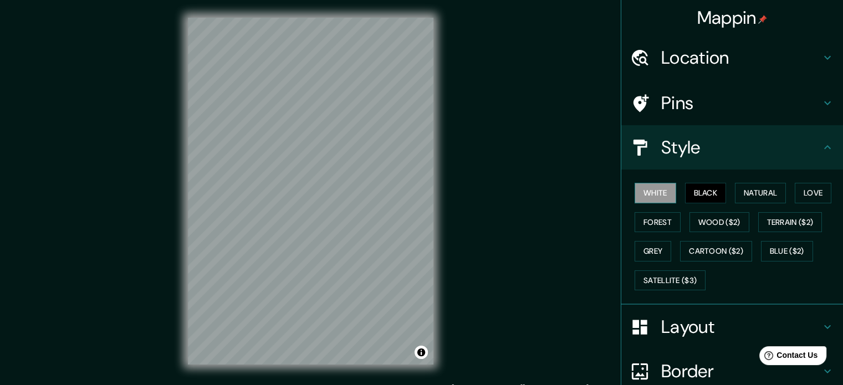
click at [645, 190] on button "White" at bounding box center [656, 193] width 42 height 21
click at [650, 223] on button "Forest" at bounding box center [658, 222] width 46 height 21
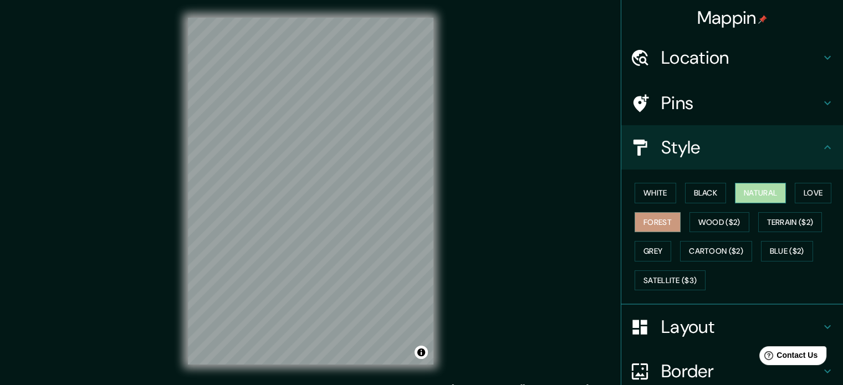
click at [748, 188] on button "Natural" at bounding box center [760, 193] width 51 height 21
click at [824, 186] on button "Love" at bounding box center [813, 193] width 37 height 21
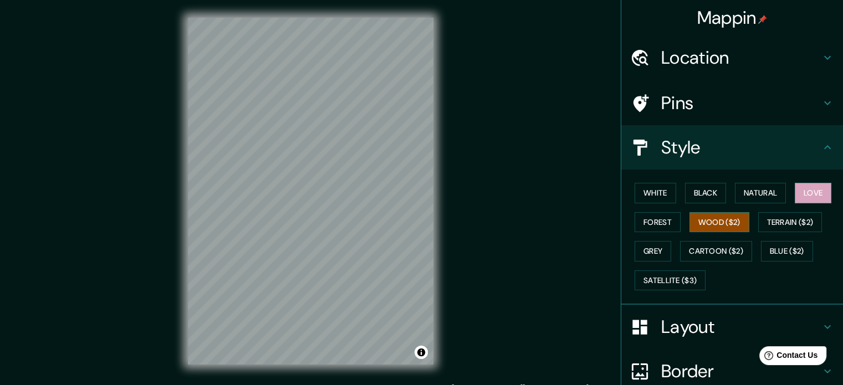
click at [730, 215] on button "Wood ($2)" at bounding box center [719, 222] width 60 height 21
click at [781, 216] on button "Terrain ($2)" at bounding box center [790, 222] width 64 height 21
click at [720, 214] on button "Wood ($2)" at bounding box center [719, 222] width 60 height 21
click at [658, 216] on button "Forest" at bounding box center [658, 222] width 46 height 21
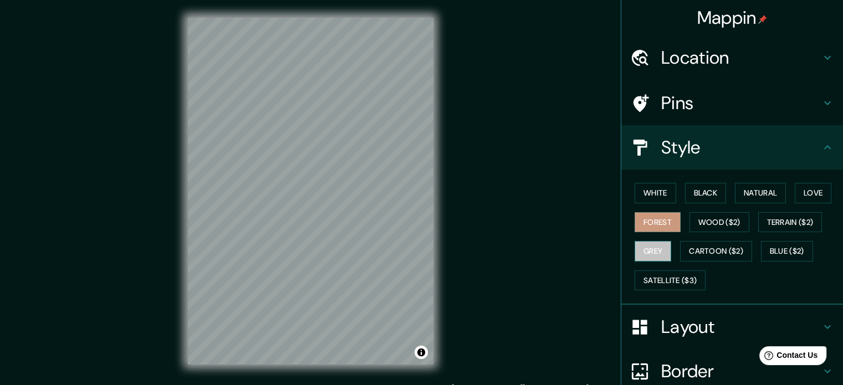
click at [641, 255] on button "Grey" at bounding box center [653, 251] width 37 height 21
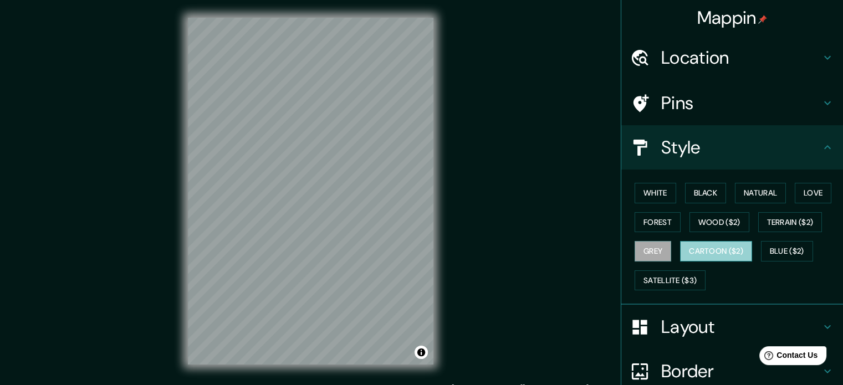
click at [708, 254] on button "Cartoon ($2)" at bounding box center [716, 251] width 72 height 21
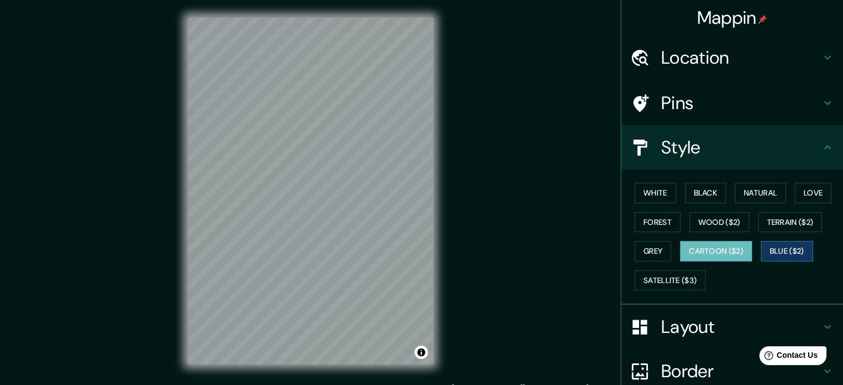
click at [771, 260] on button "Blue ($2)" at bounding box center [787, 251] width 52 height 21
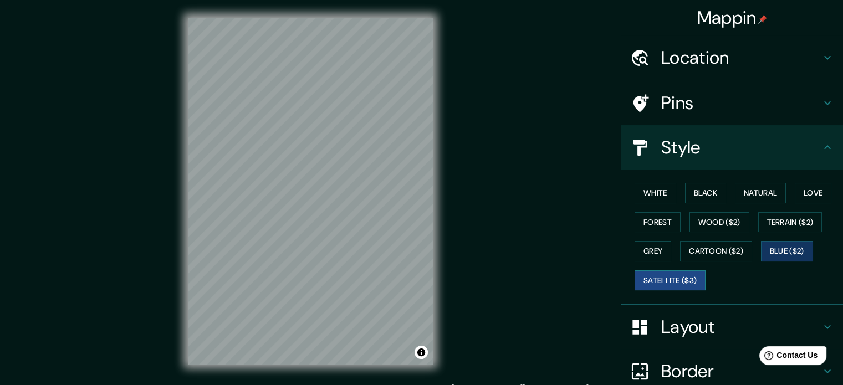
click at [669, 280] on button "Satellite ($3)" at bounding box center [670, 280] width 71 height 21
click at [718, 248] on button "Cartoon ($2)" at bounding box center [716, 251] width 72 height 21
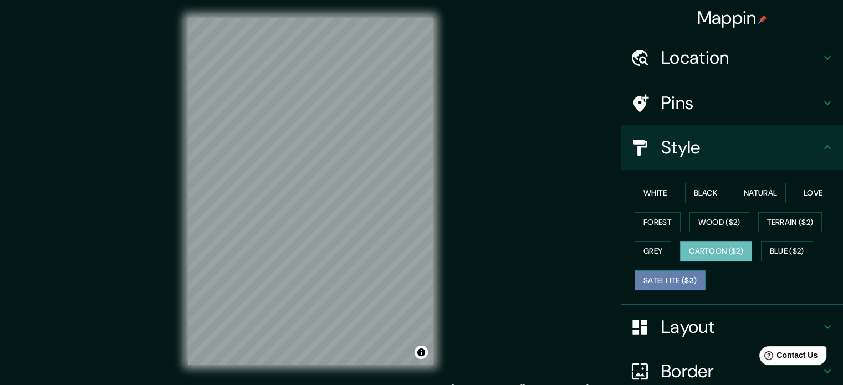
click at [683, 279] on button "Satellite ($3)" at bounding box center [670, 280] width 71 height 21
click at [706, 243] on button "Cartoon ($2)" at bounding box center [716, 251] width 72 height 21
click at [675, 283] on button "Satellite ($3)" at bounding box center [670, 280] width 71 height 21
click at [696, 247] on button "Cartoon ($2)" at bounding box center [716, 251] width 72 height 21
click at [676, 280] on button "Satellite ($3)" at bounding box center [670, 280] width 71 height 21
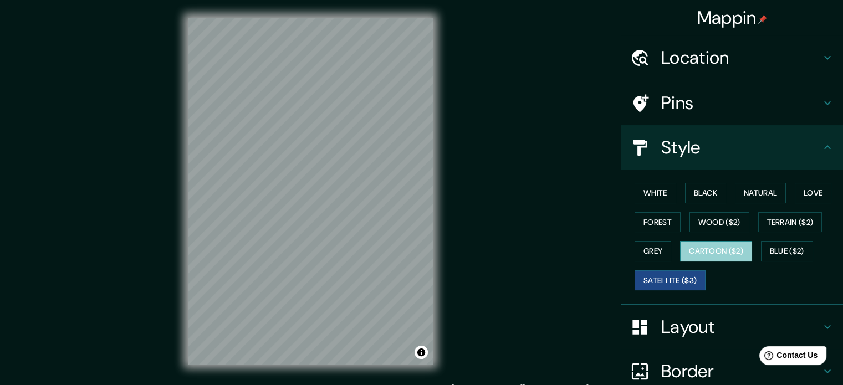
click at [689, 248] on button "Cartoon ($2)" at bounding box center [716, 251] width 72 height 21
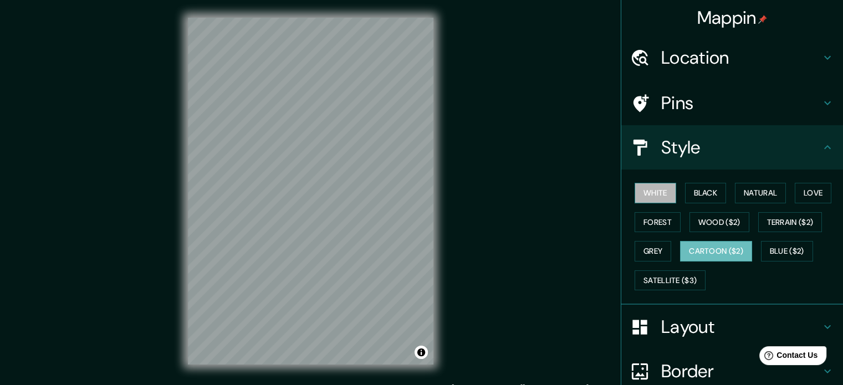
click at [645, 193] on button "White" at bounding box center [656, 193] width 42 height 21
click at [688, 248] on button "Cartoon ($2)" at bounding box center [716, 251] width 72 height 21
click at [658, 190] on button "White" at bounding box center [656, 193] width 42 height 21
click at [703, 194] on button "Black" at bounding box center [706, 193] width 42 height 21
click at [718, 244] on button "Cartoon ($2)" at bounding box center [716, 251] width 72 height 21
